Goal: Navigation & Orientation: Find specific page/section

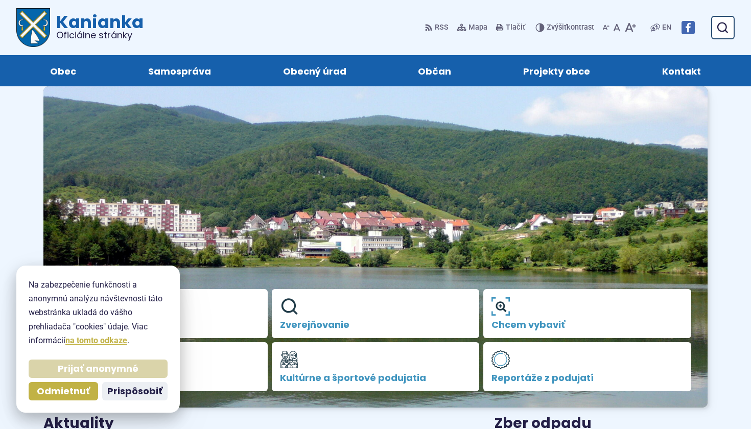
click at [105, 376] on button "Prijať anonymné" at bounding box center [98, 369] width 139 height 18
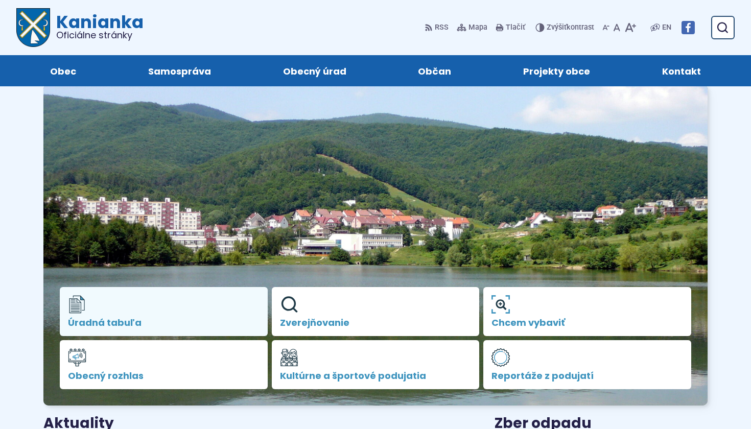
click at [124, 319] on span "Úradná tabuľa" at bounding box center [164, 323] width 192 height 10
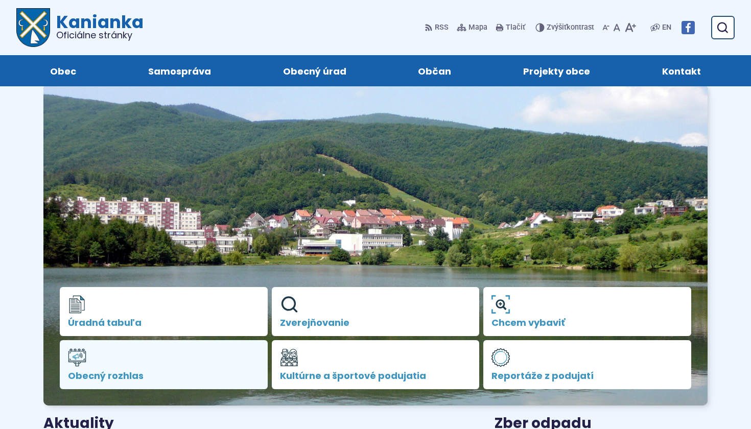
click at [163, 381] on link "Obecný rozhlas" at bounding box center [164, 364] width 208 height 49
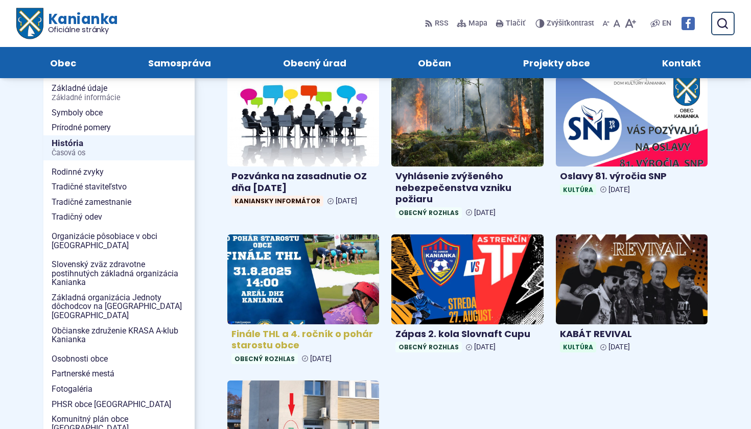
scroll to position [160, 0]
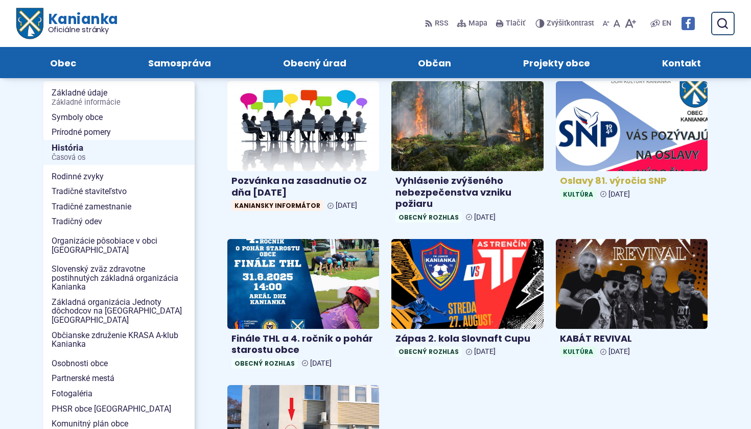
click at [670, 131] on img at bounding box center [631, 126] width 175 height 103
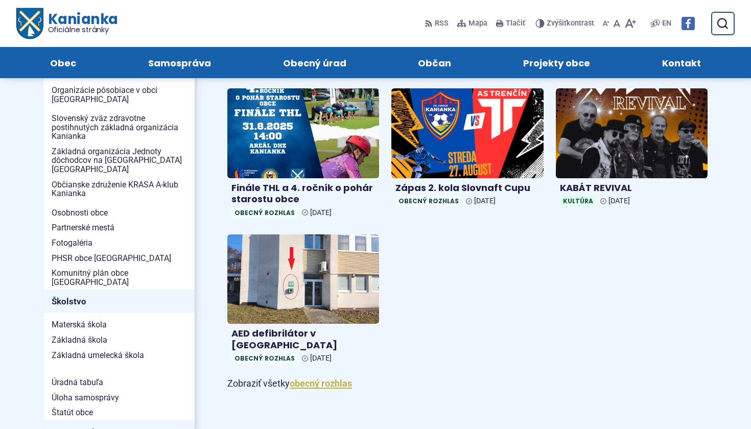
scroll to position [298, 0]
